Goal: Task Accomplishment & Management: Manage account settings

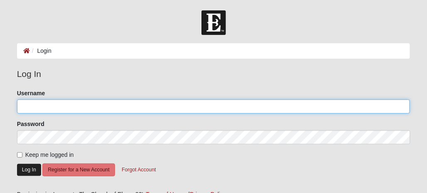
type input "Whitepiner71"
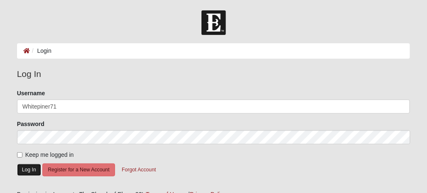
click at [29, 164] on button "Log In" at bounding box center [29, 170] width 24 height 12
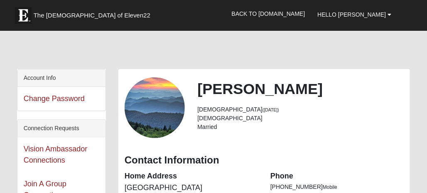
click at [44, 54] on div at bounding box center [213, 51] width 393 height 35
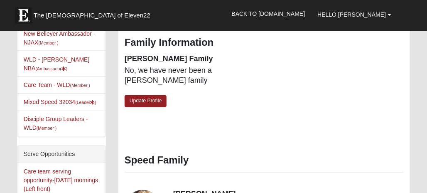
scroll to position [291, 0]
